Goal: Find specific page/section: Find specific page/section

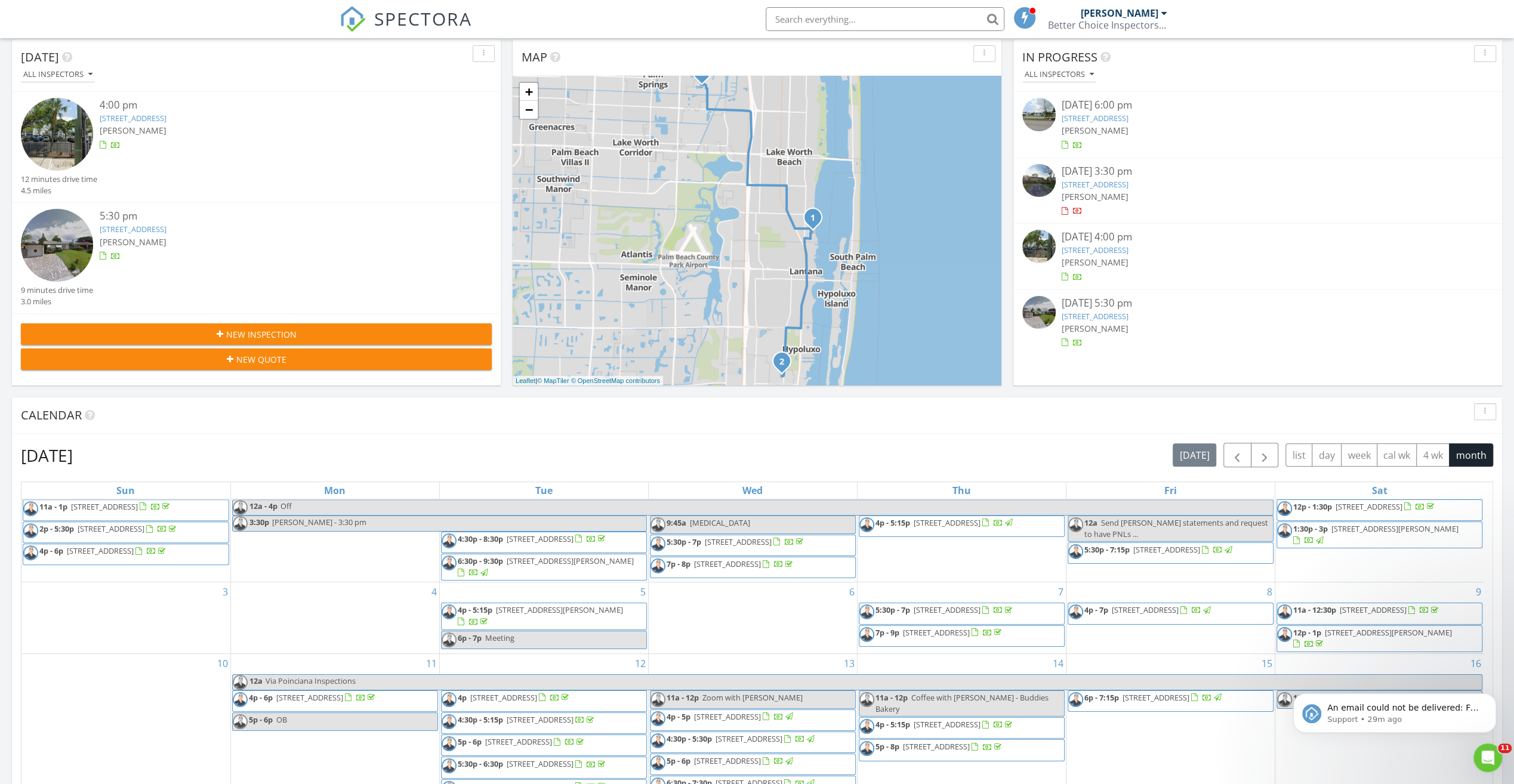
scroll to position [11, 0]
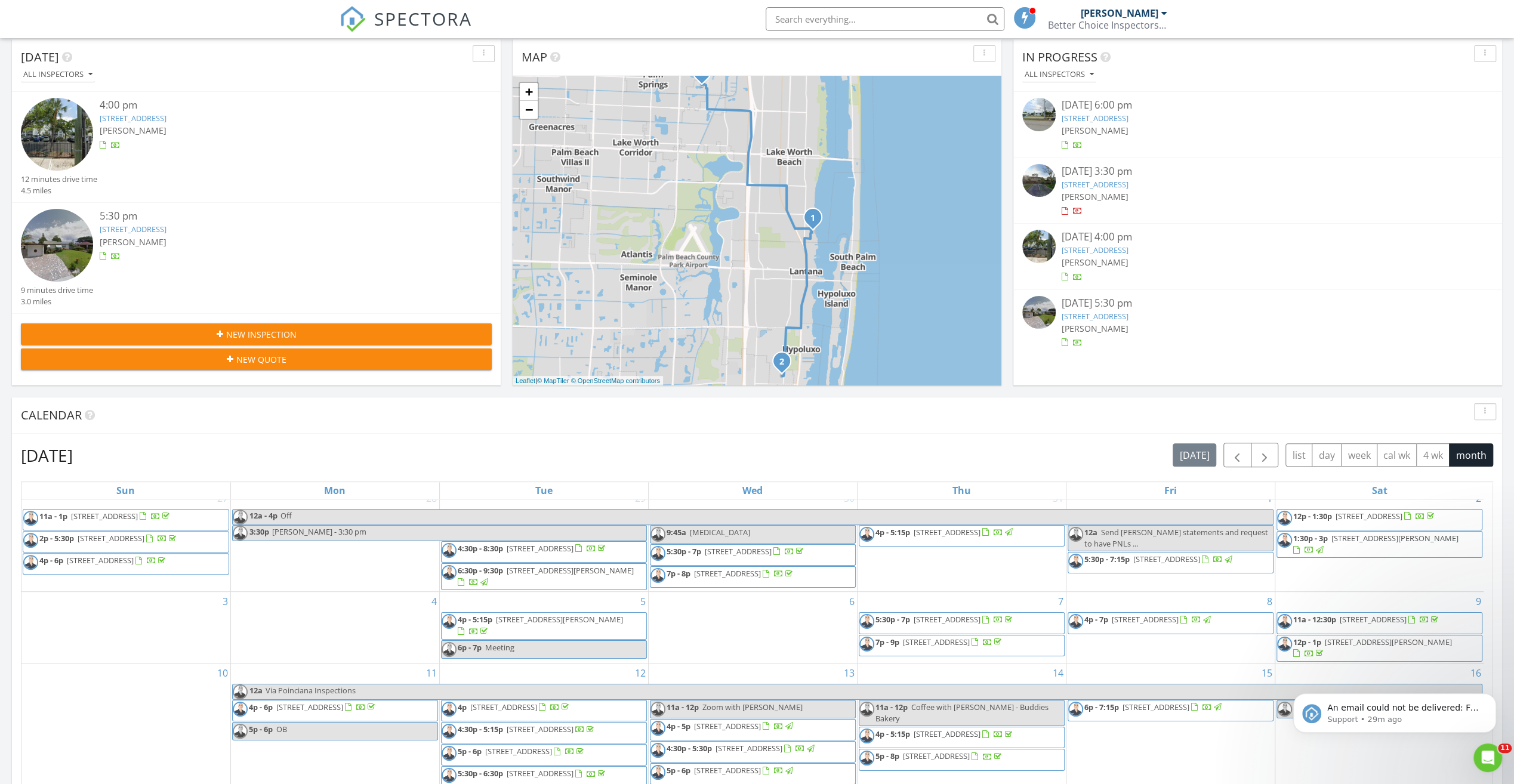
click at [1096, 167] on div "08/26/25 3:30 pm" at bounding box center [1257, 171] width 393 height 15
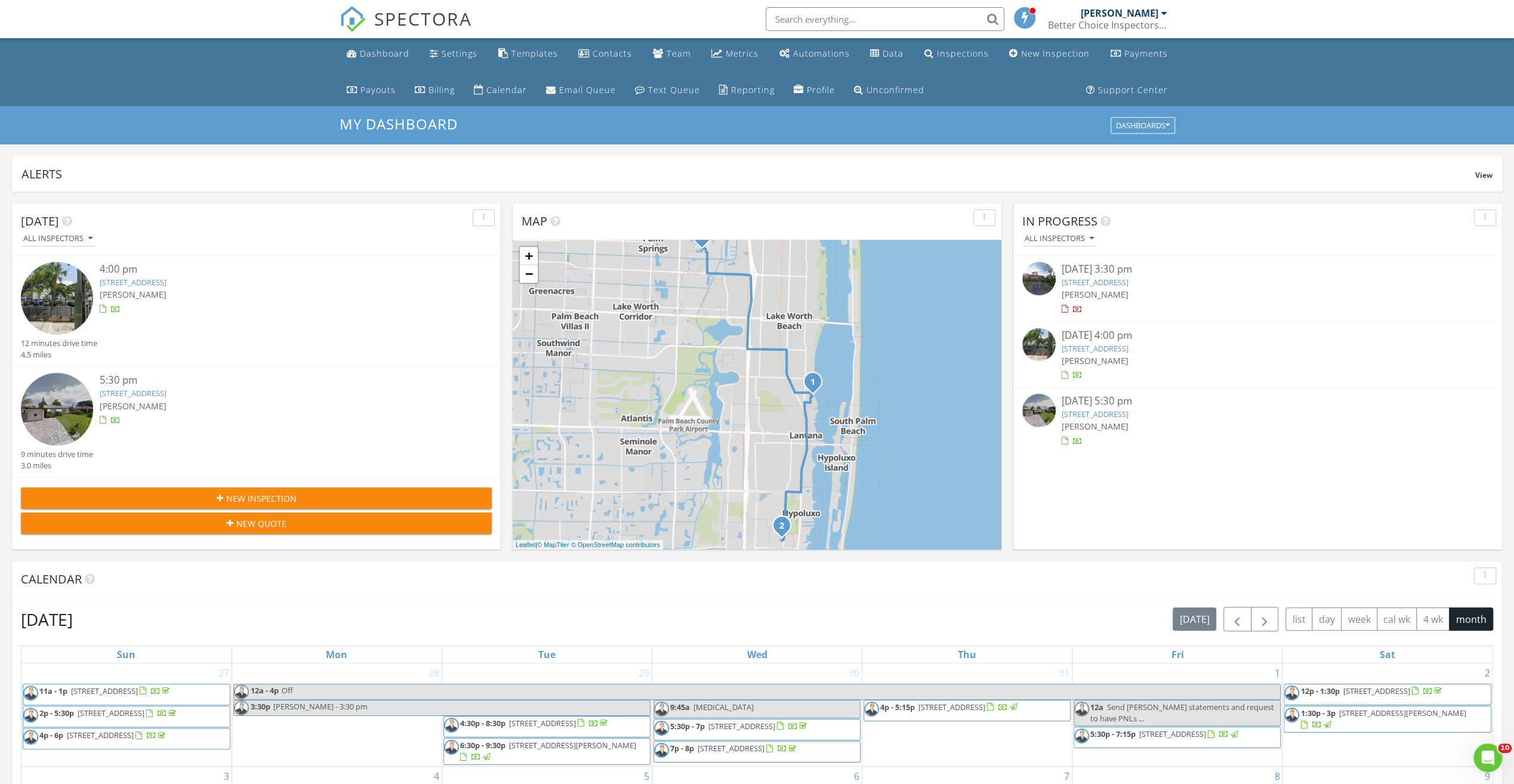
click at [1105, 398] on div "08/27/25 5:30 pm" at bounding box center [1257, 401] width 393 height 15
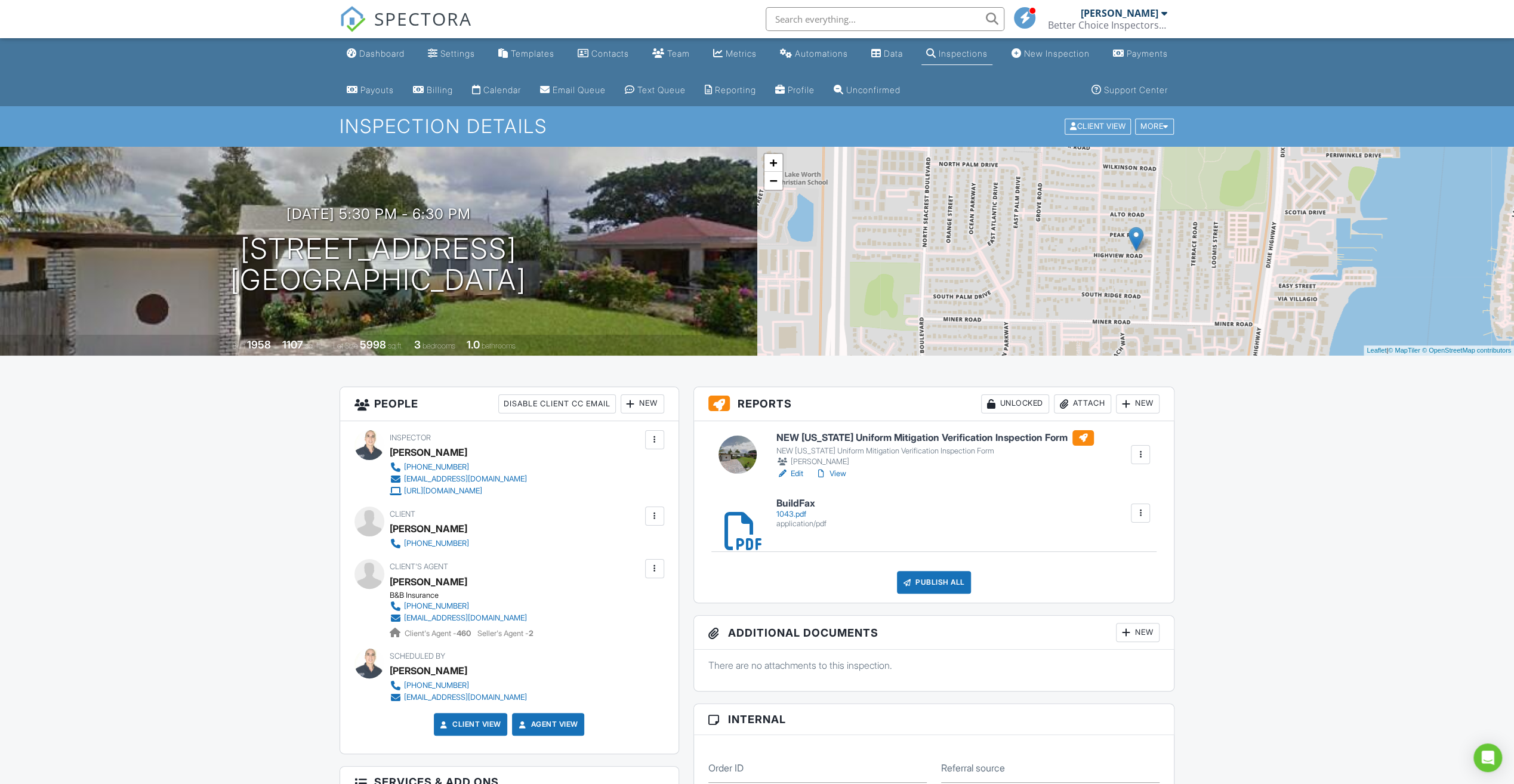
click at [799, 501] on h6 "BuildFax" at bounding box center [802, 503] width 50 height 11
drag, startPoint x: 823, startPoint y: 432, endPoint x: 836, endPoint y: 432, distance: 13.0
click at [823, 432] on h6 "NEW [US_STATE] Uniform Mitigation Verification Inspection Form" at bounding box center [935, 437] width 317 height 15
